Goal: Navigation & Orientation: Find specific page/section

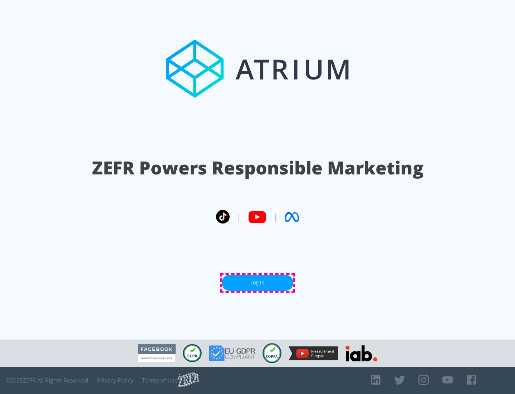
click at [258, 282] on link "Log In" at bounding box center [258, 283] width 72 height 16
